Goal: Information Seeking & Learning: Find specific fact

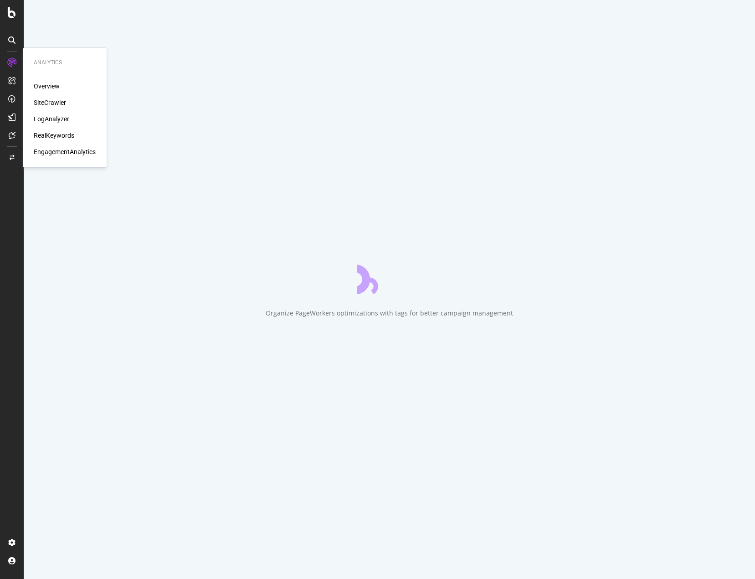
click at [57, 131] on div "RealKeywords" at bounding box center [54, 135] width 41 height 9
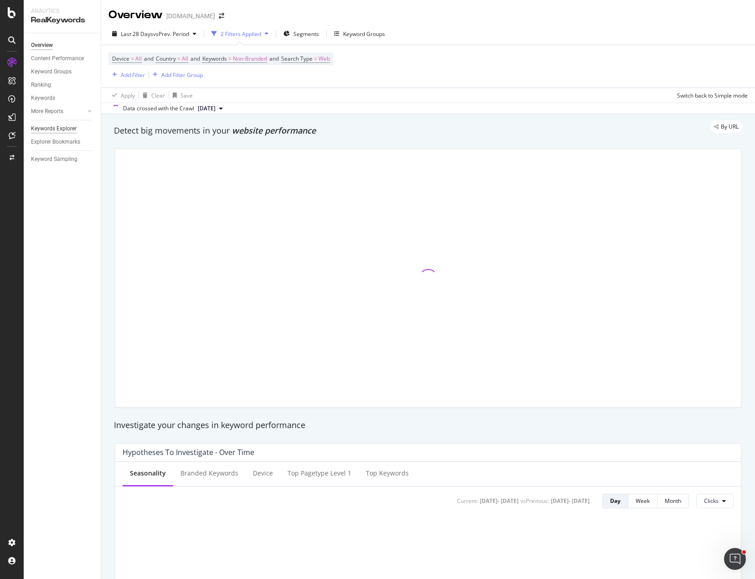
click at [51, 129] on div "Keywords Explorer" at bounding box center [54, 129] width 46 height 10
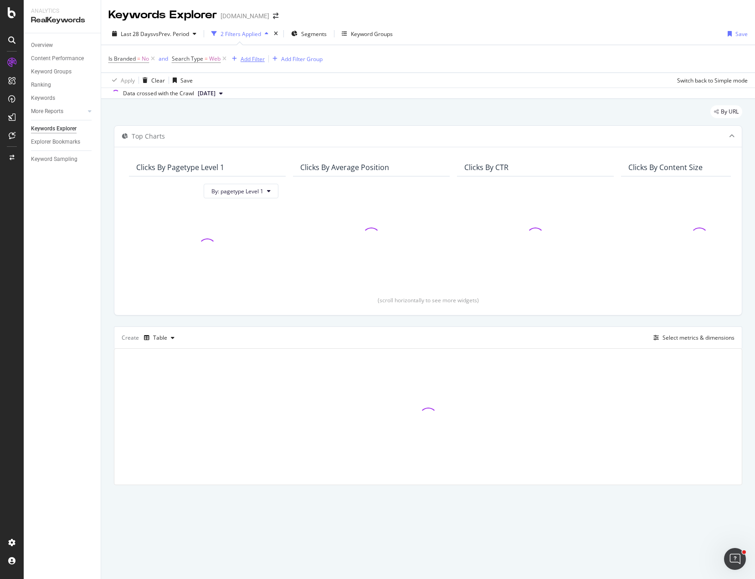
click at [249, 58] on div "Add Filter" at bounding box center [253, 59] width 24 height 8
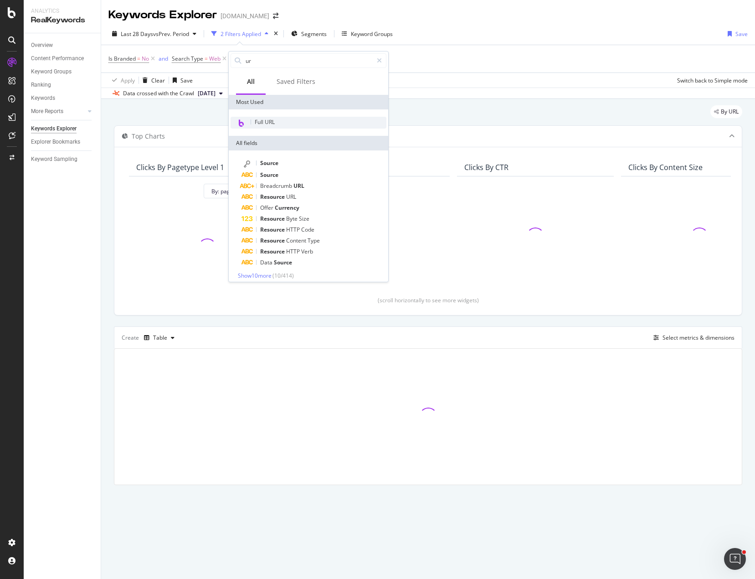
type input "ur"
click at [280, 120] on div "Full URL" at bounding box center [309, 123] width 156 height 12
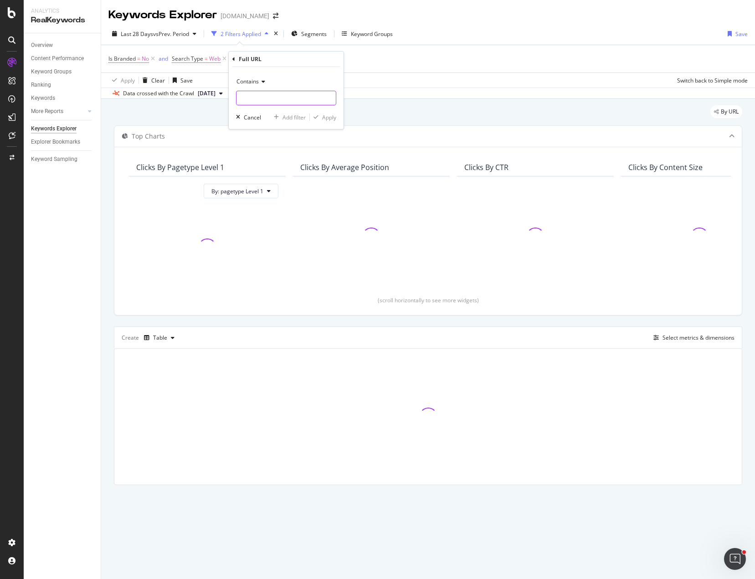
click at [269, 92] on input "text" at bounding box center [286, 98] width 99 height 15
paste input "[URL][DOMAIN_NAME][US_STATE]"
type input "[URL][DOMAIN_NAME][US_STATE]"
click at [262, 82] on icon at bounding box center [262, 81] width 6 height 5
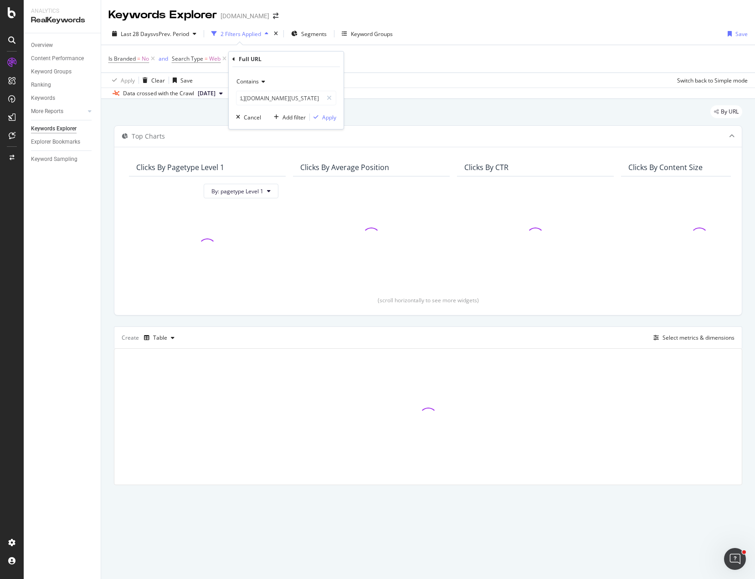
scroll to position [0, 0]
click at [326, 117] on div "Apply" at bounding box center [329, 117] width 14 height 8
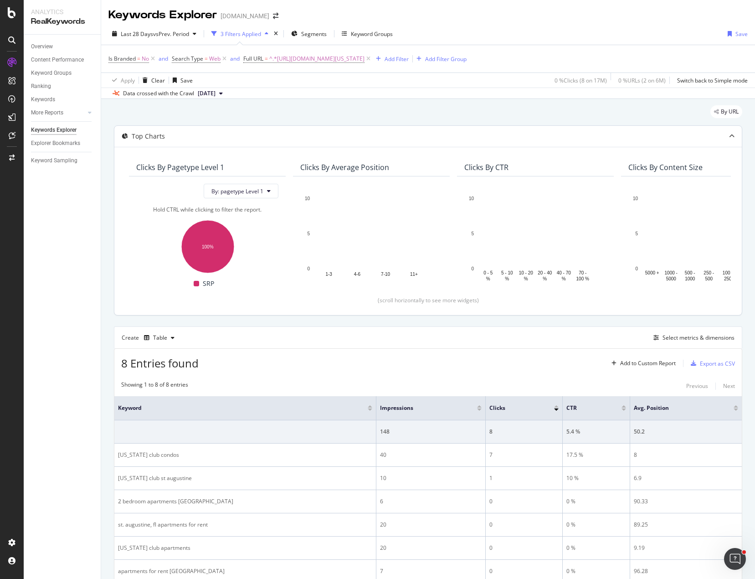
scroll to position [103, 0]
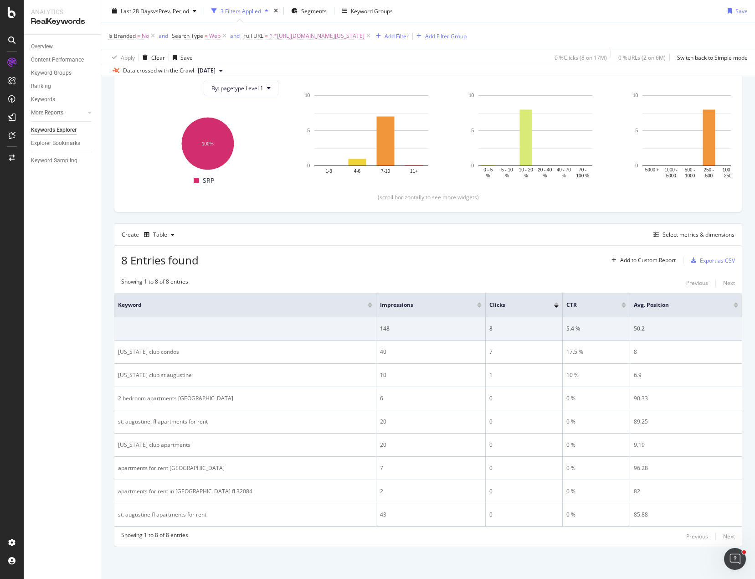
click at [486, 246] on div "8 Entries found Add to Custom Report Export as CSV" at bounding box center [428, 257] width 628 height 22
click at [485, 240] on div "Create Table Select metrics & dimensions" at bounding box center [428, 234] width 628 height 22
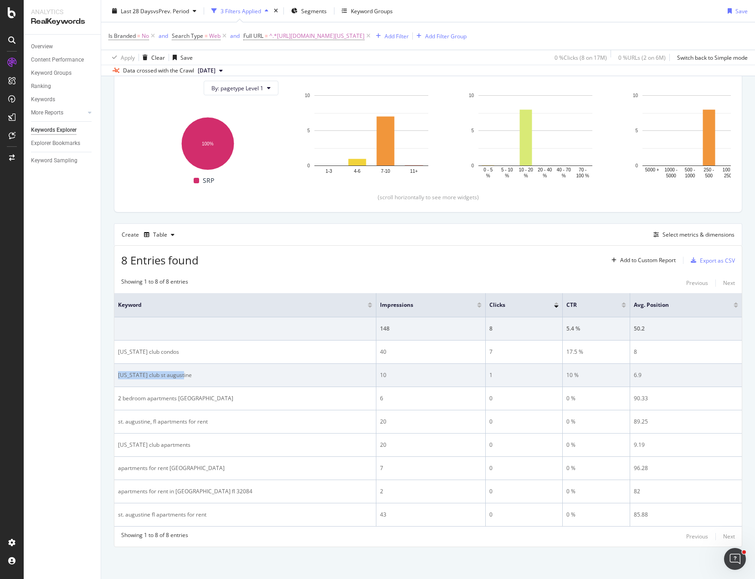
drag, startPoint x: 206, startPoint y: 376, endPoint x: 118, endPoint y: 375, distance: 87.5
click at [118, 375] on div "[US_STATE] club st augustine" at bounding box center [245, 375] width 254 height 8
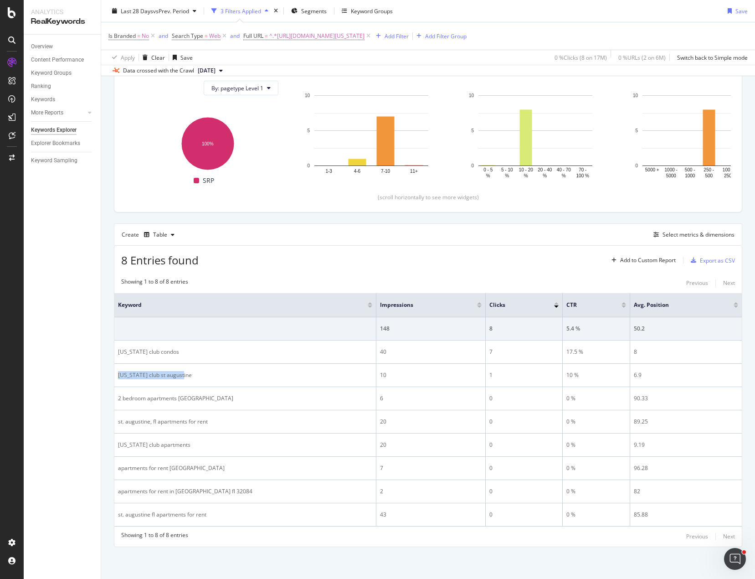
copy div "[US_STATE] club st augustine"
